Goal: Task Accomplishment & Management: Use online tool/utility

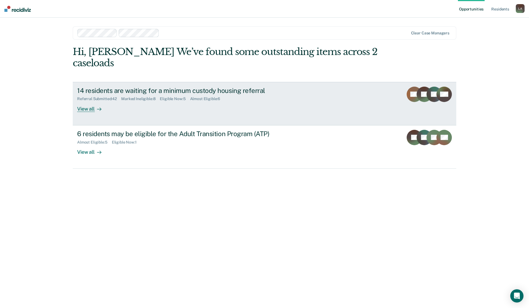
click at [81, 108] on div "View all" at bounding box center [92, 106] width 31 height 11
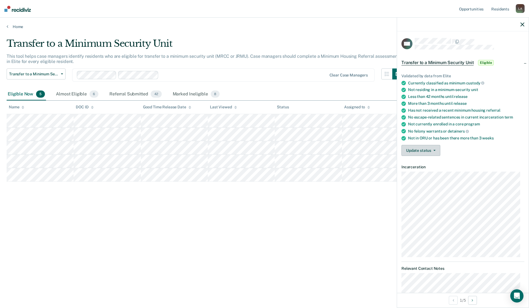
click at [435, 150] on icon "button" at bounding box center [434, 150] width 2 height 1
click at [426, 165] on button "Mark Referral Submitted" at bounding box center [430, 163] width 59 height 9
click at [433, 150] on icon "button" at bounding box center [434, 150] width 2 height 1
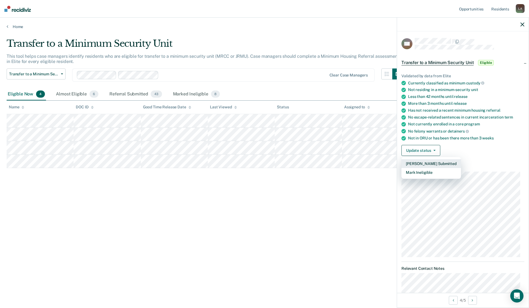
click at [424, 162] on button "Mark Referral Submitted" at bounding box center [430, 163] width 59 height 9
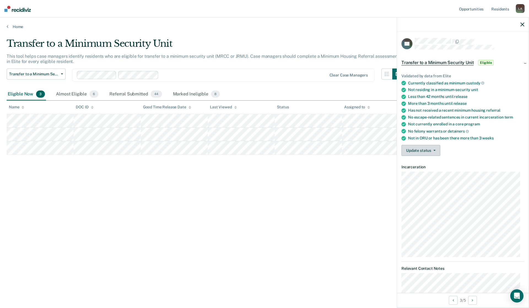
click at [435, 151] on button "Update status" at bounding box center [420, 150] width 39 height 11
click at [430, 164] on button "Mark Referral Submitted" at bounding box center [430, 163] width 59 height 9
click at [434, 150] on icon "button" at bounding box center [434, 150] width 2 height 1
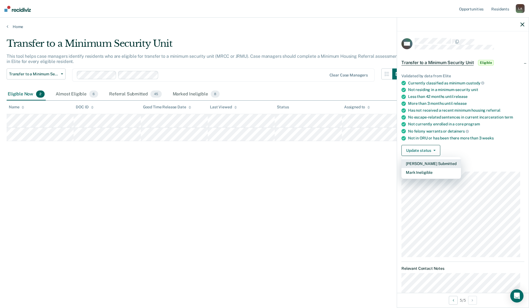
click at [426, 165] on button "Mark Referral Submitted" at bounding box center [430, 163] width 59 height 9
